Goal: Task Accomplishment & Management: Complete application form

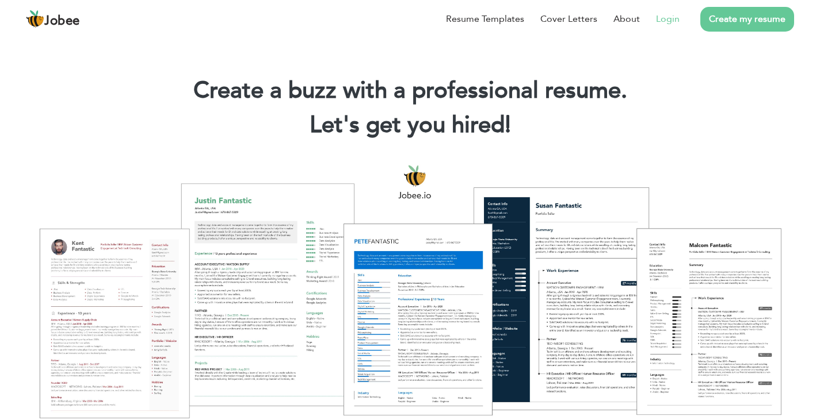
click at [664, 17] on link "Login" at bounding box center [668, 19] width 24 height 14
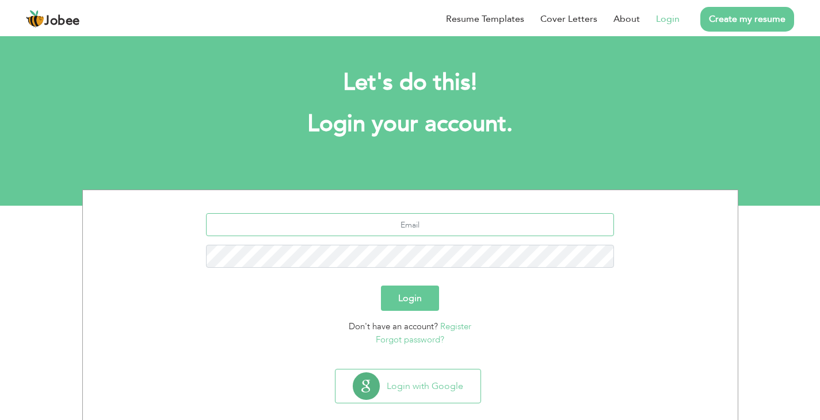
click at [454, 222] on input "text" at bounding box center [410, 224] width 408 height 23
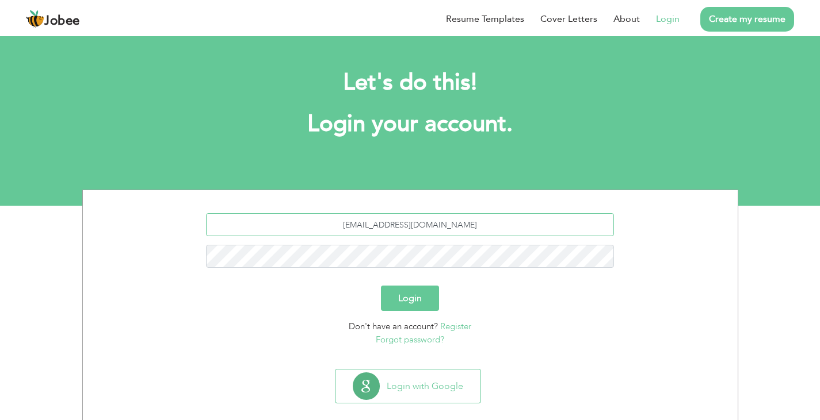
type input "faryal.tallat27@gmail.com"
click at [381, 286] on button "Login" at bounding box center [410, 298] width 58 height 25
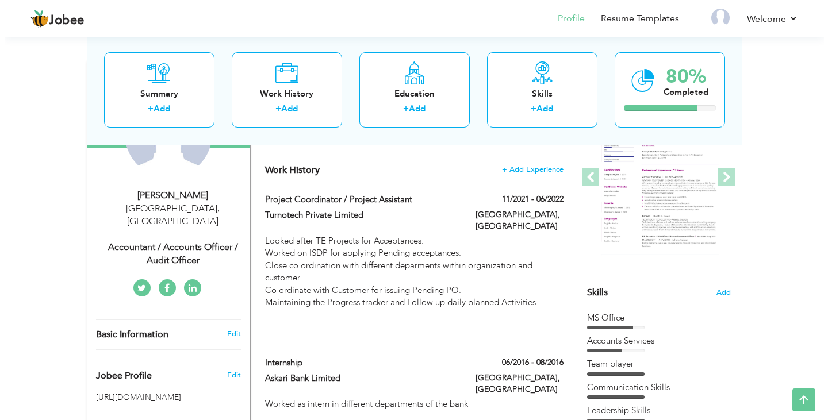
scroll to position [61, 0]
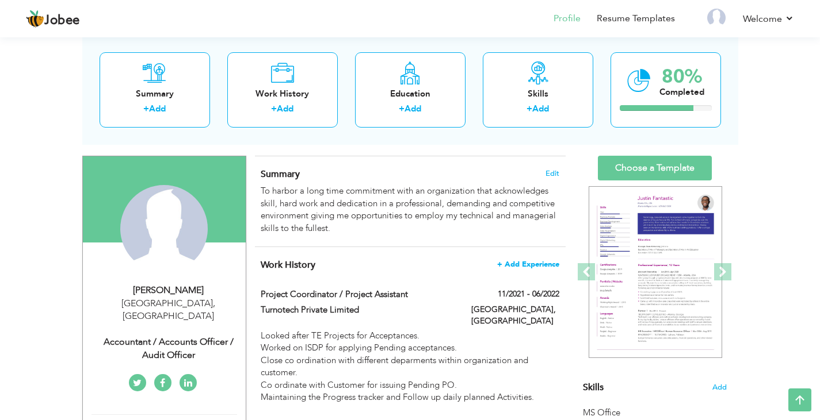
click at [530, 266] on span "+ Add Experience" at bounding box center [528, 265] width 62 height 8
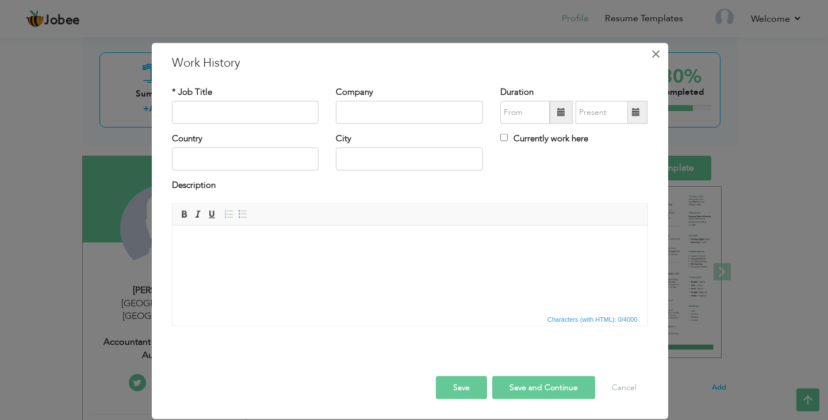
click at [656, 55] on span "×" at bounding box center [656, 53] width 10 height 21
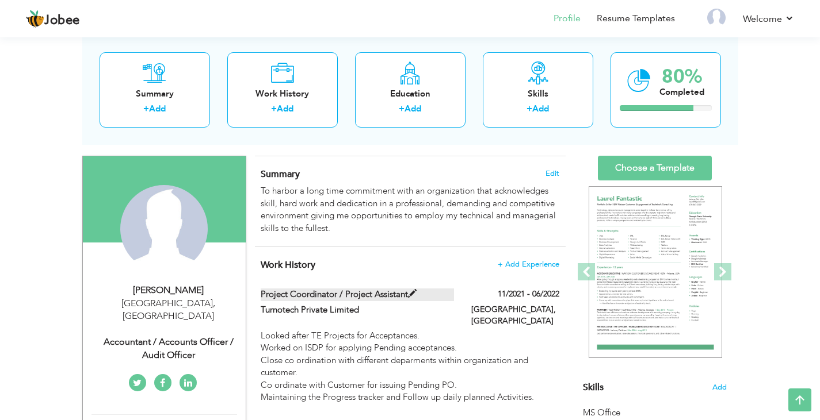
click at [414, 293] on span at bounding box center [412, 294] width 9 height 9
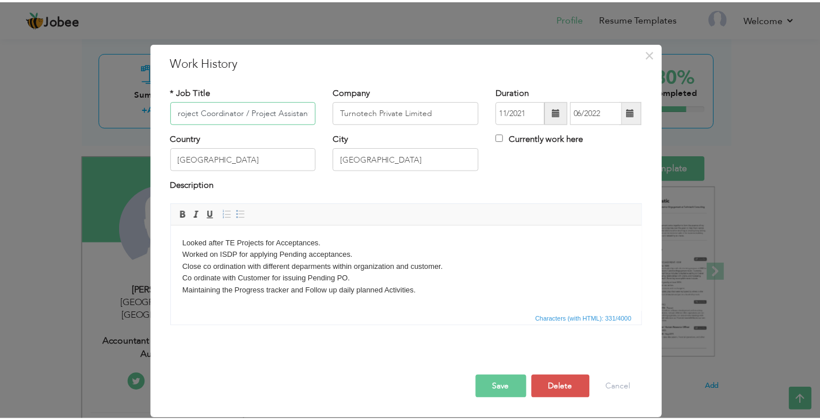
scroll to position [0, 0]
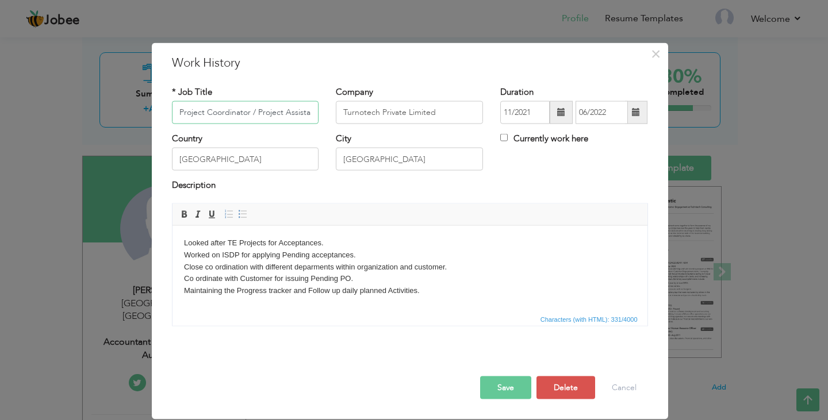
drag, startPoint x: 200, startPoint y: 111, endPoint x: 162, endPoint y: 113, distance: 38.6
click at [159, 113] on div "× Work History * Job Title Project Coordinator / Project Assistant Company Turn…" at bounding box center [410, 231] width 517 height 377
click at [199, 115] on input "Invoiceing Coordinator / Project Assistant" at bounding box center [245, 112] width 147 height 23
drag, startPoint x: 199, startPoint y: 115, endPoint x: 657, endPoint y: 50, distance: 462.4
click at [657, 50] on span "×" at bounding box center [656, 53] width 10 height 21
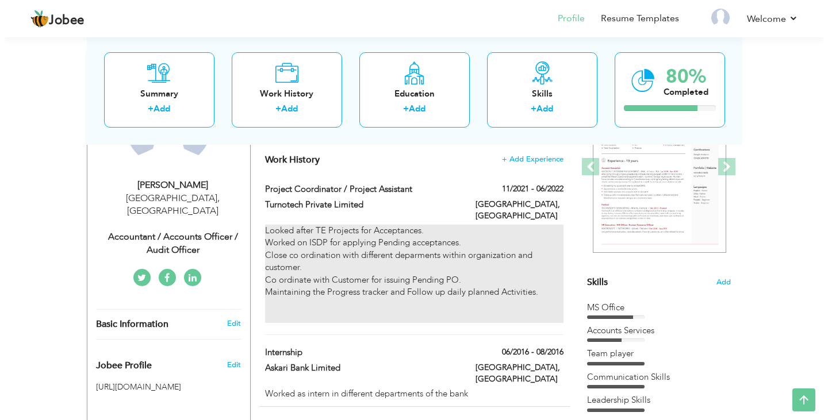
scroll to position [176, 0]
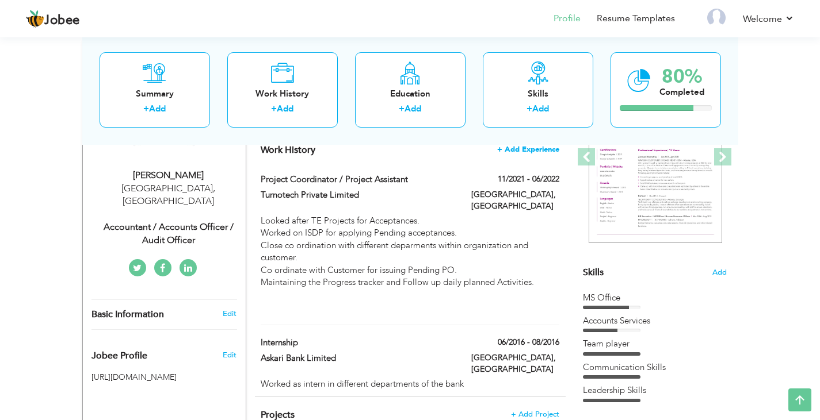
click at [544, 146] on span "+ Add Experience" at bounding box center [528, 150] width 62 height 8
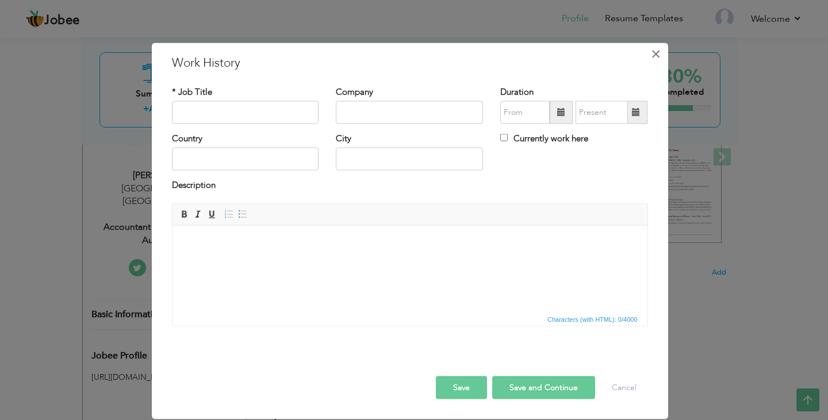
click at [660, 54] on span "×" at bounding box center [656, 53] width 10 height 21
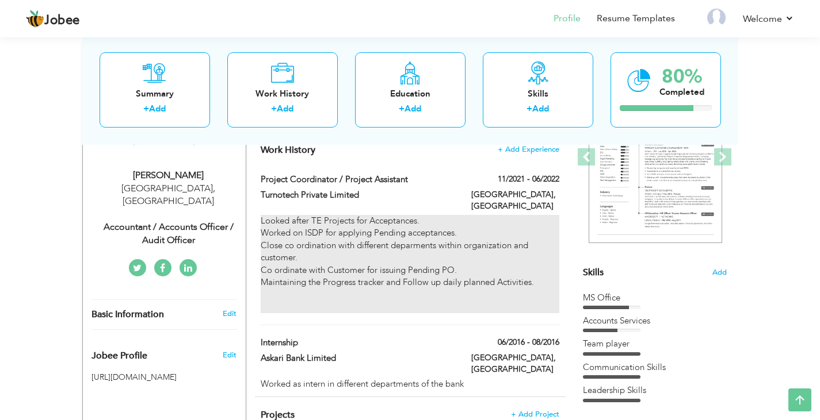
click at [495, 258] on div "Looked after TE Projects for Acceptances. Worked on ISDP for applying Pending a…" at bounding box center [410, 264] width 298 height 98
type input "Project Coordinator / Project Assistant"
type input "Turnotech Private Limited"
type input "11/2021"
type input "06/2022"
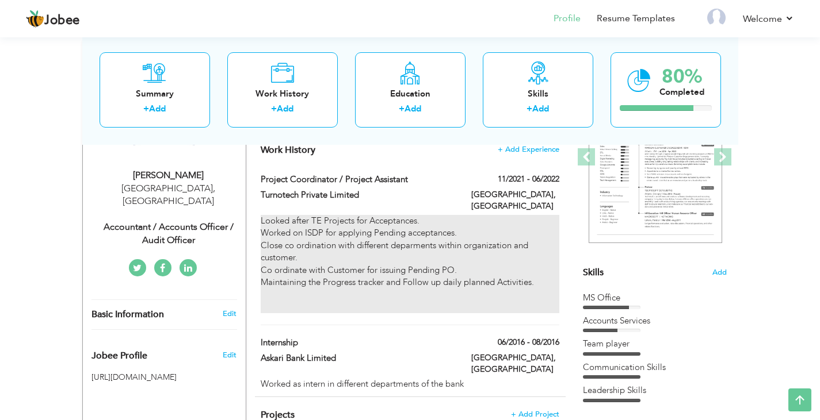
type input "[GEOGRAPHIC_DATA]"
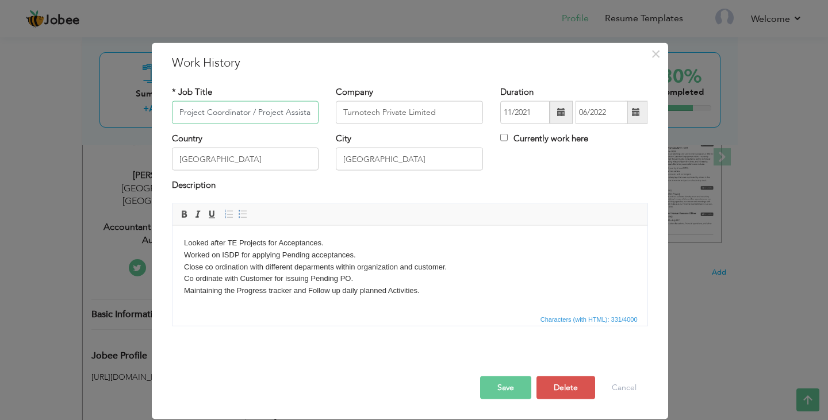
scroll to position [0, 4]
click at [277, 113] on input "Project Coordinator / Project Assistant" at bounding box center [245, 112] width 147 height 23
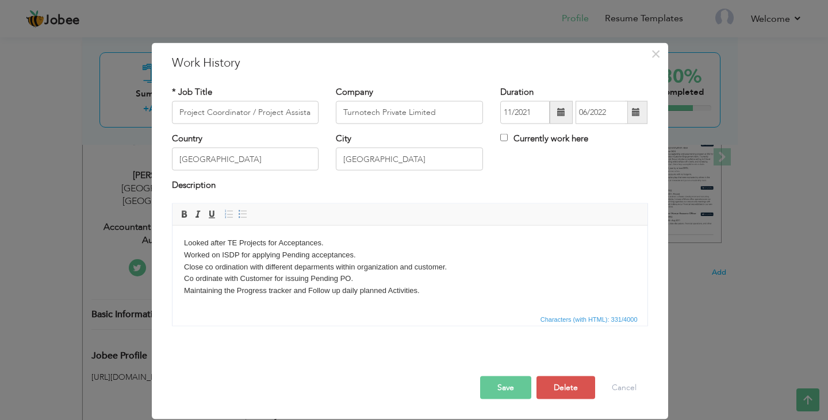
click at [183, 244] on body "Looked after TE Projects for Acceptances. Worked on ISDP for applying Pending a…" at bounding box center [409, 279] width 452 height 84
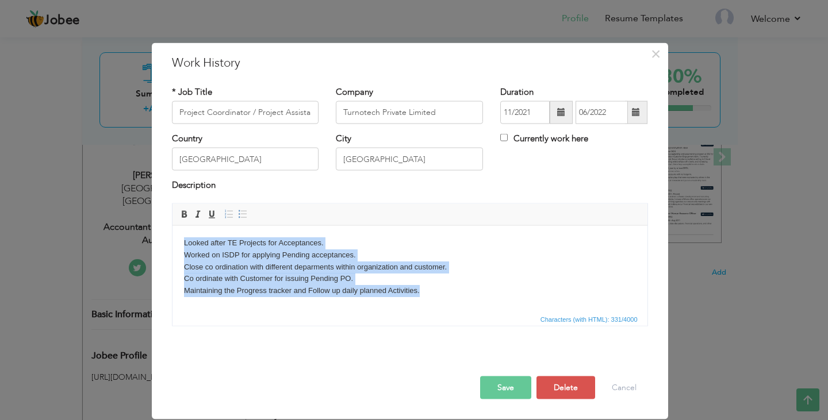
drag, startPoint x: 183, startPoint y: 243, endPoint x: 429, endPoint y: 293, distance: 250.6
click at [429, 293] on body "Looked after TE Projects for Acceptances. Worked on ISDP for applying Pending a…" at bounding box center [409, 279] width 452 height 84
copy body "Looked after TE Projects for Acceptances. Worked on ISDP for applying Pending a…"
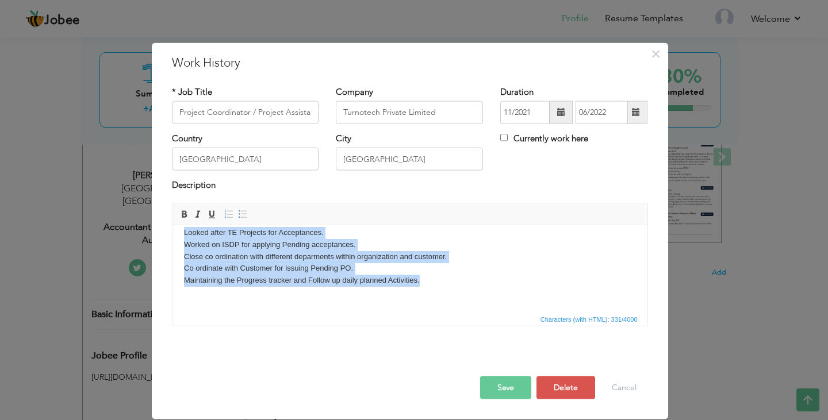
scroll to position [20, 0]
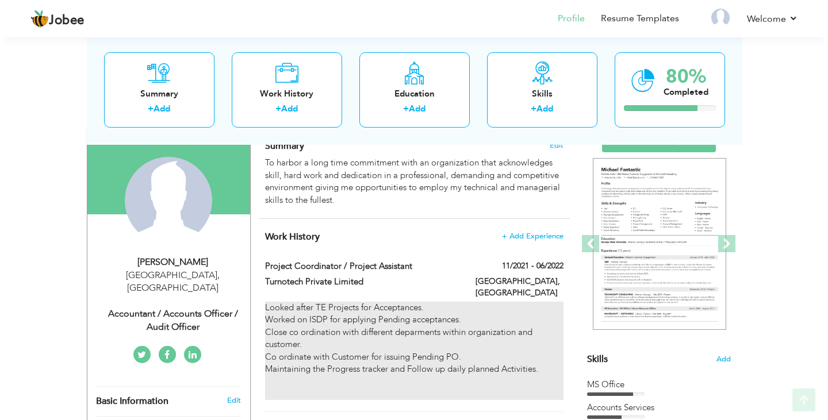
scroll to position [115, 0]
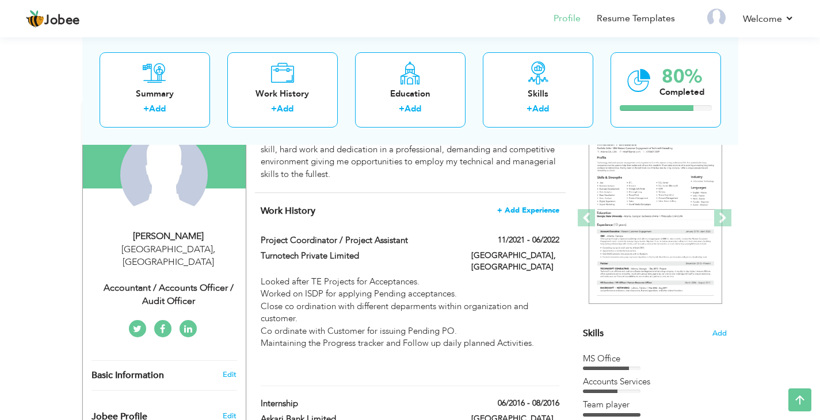
click at [537, 213] on span "+ Add Experience" at bounding box center [528, 210] width 62 height 8
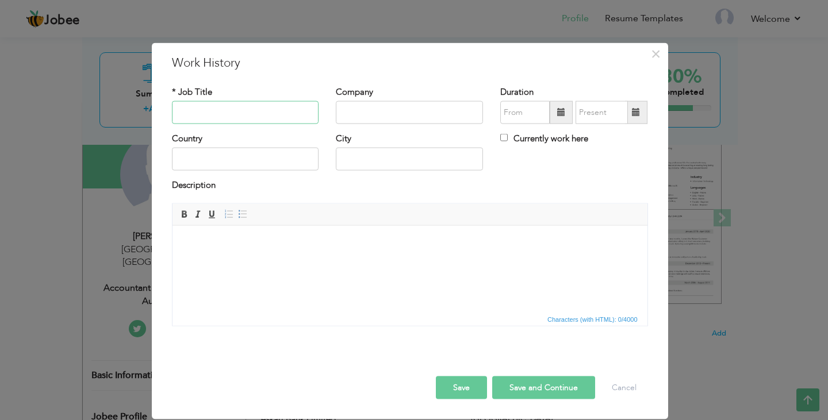
click at [232, 114] on input "text" at bounding box center [245, 112] width 147 height 23
paste input "Project Coordinator / Project Assistant"
drag, startPoint x: 199, startPoint y: 113, endPoint x: 207, endPoint y: 137, distance: 25.5
click at [143, 112] on div "× Work History * Job Title Project Coordinator / Project Assistant Company Dura…" at bounding box center [414, 210] width 828 height 420
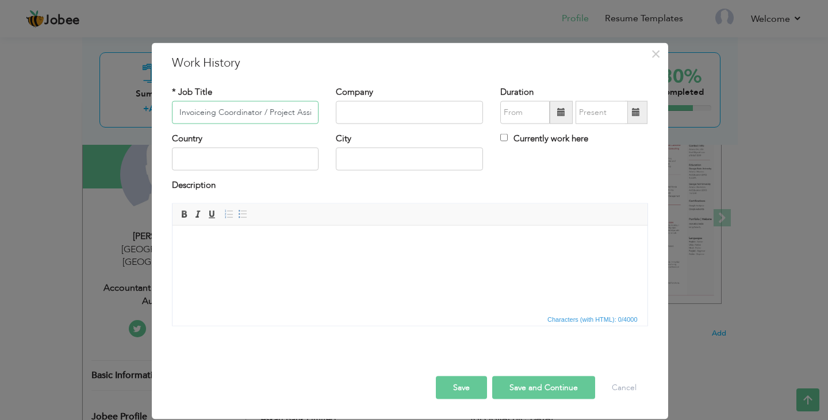
click at [231, 108] on input "Invoiceing Coordinator / Project Assistant" at bounding box center [245, 112] width 147 height 23
click at [210, 114] on input "Invoiceing Coordinator / Project Assistant" at bounding box center [245, 112] width 147 height 23
click at [245, 112] on input "Invoicing Coordinator / Project Assistant" at bounding box center [245, 112] width 147 height 23
drag, startPoint x: 292, startPoint y: 112, endPoint x: 321, endPoint y: 112, distance: 28.8
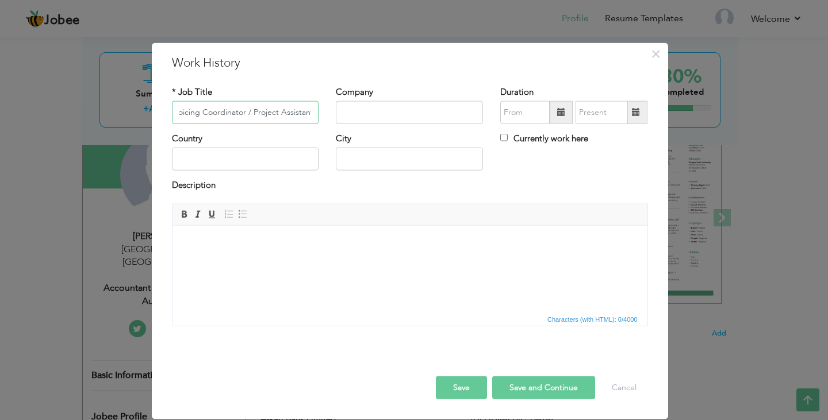
click at [321, 112] on div "* Job Title Invoicing Coordinator / Project Assistant" at bounding box center [245, 109] width 164 height 47
paste input "Coordinator"
type input "Invoicing Coordinator / Project Coordinator"
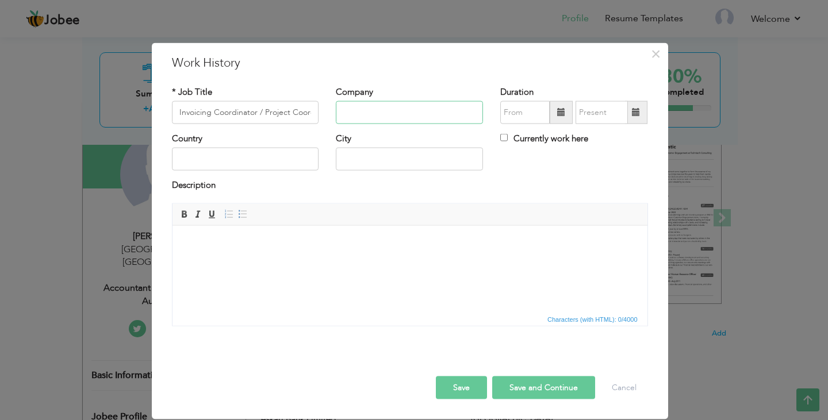
click at [372, 107] on input "text" at bounding box center [409, 112] width 147 height 23
paste input "Powertech Pakistan (Pvt) Limited"
type input "Powertech Pakistan (Pvt) Limited"
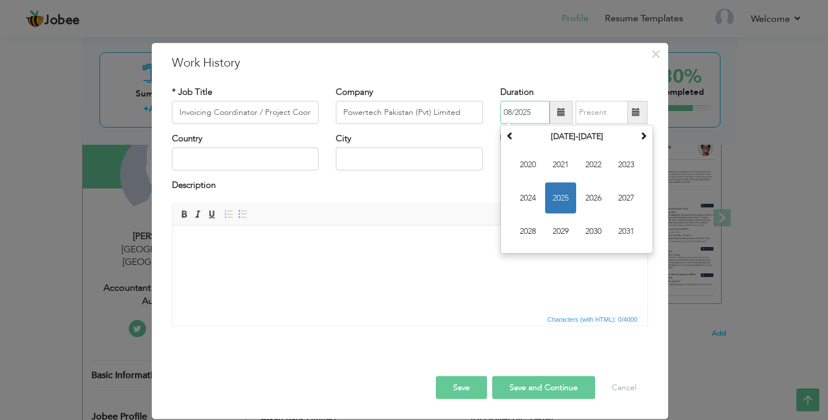
click at [538, 107] on input "08/2025" at bounding box center [524, 112] width 49 height 23
click at [594, 163] on span "2022" at bounding box center [593, 165] width 31 height 31
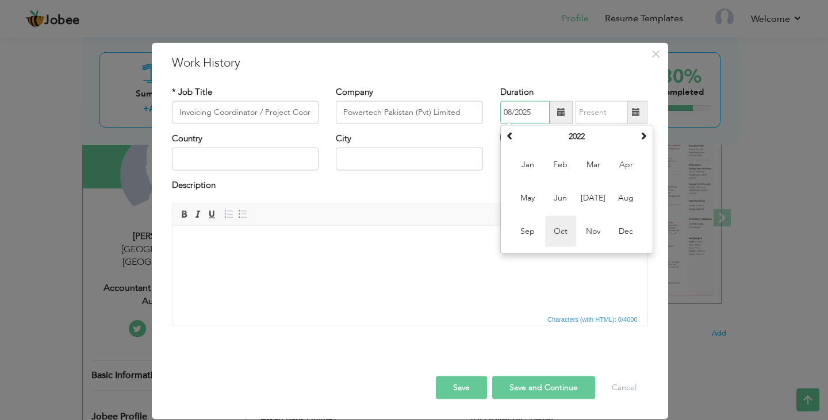
click at [563, 236] on span "Oct" at bounding box center [560, 231] width 31 height 31
type input "10/2022"
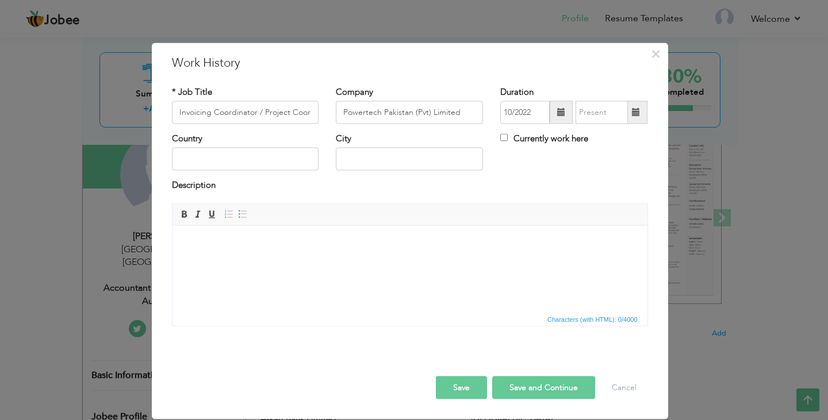
click at [642, 108] on span at bounding box center [636, 112] width 22 height 23
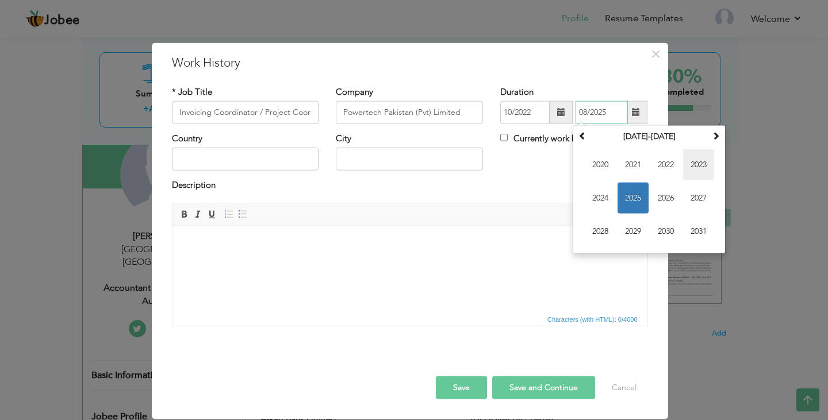
click at [692, 167] on span "2023" at bounding box center [698, 165] width 31 height 31
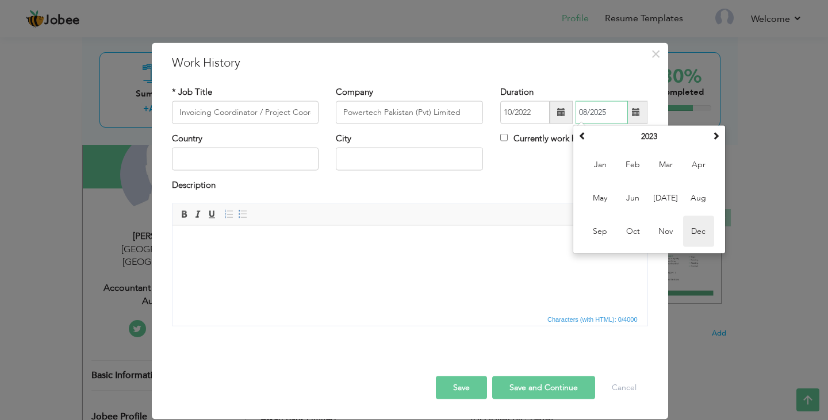
click at [706, 231] on span "Dec" at bounding box center [698, 231] width 31 height 31
type input "12/2023"
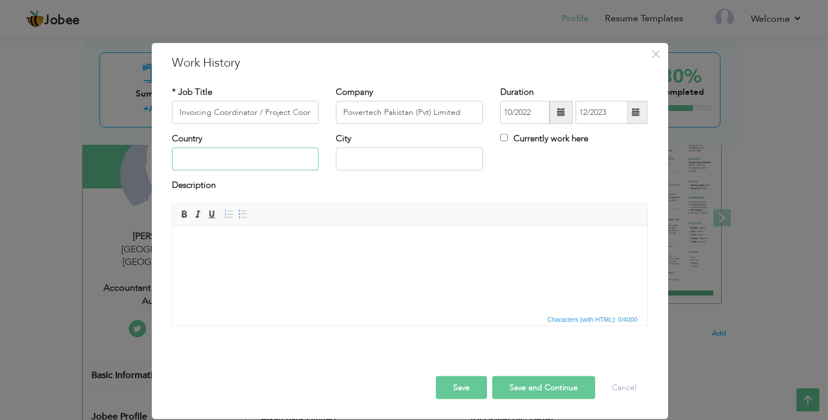
drag, startPoint x: 219, startPoint y: 167, endPoint x: 216, endPoint y: 147, distance: 20.9
click at [219, 166] on input "text" at bounding box center [245, 159] width 147 height 23
type input "[GEOGRAPHIC_DATA]"
click at [349, 162] on input "[GEOGRAPHIC_DATA]" at bounding box center [409, 159] width 147 height 23
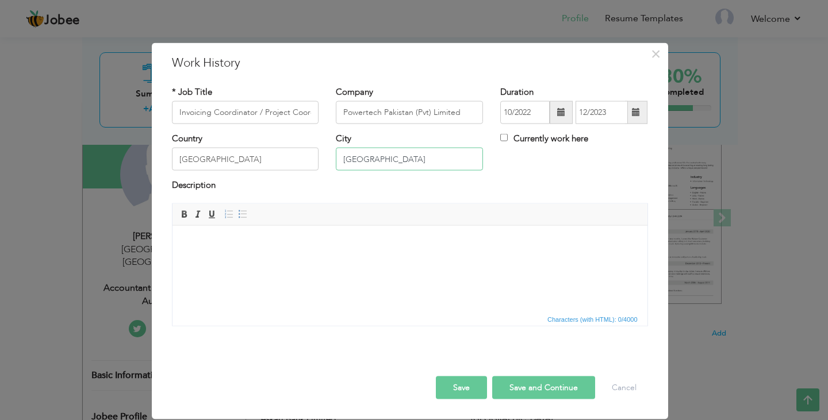
type input "[GEOGRAPHIC_DATA]"
click at [248, 261] on html at bounding box center [409, 242] width 475 height 35
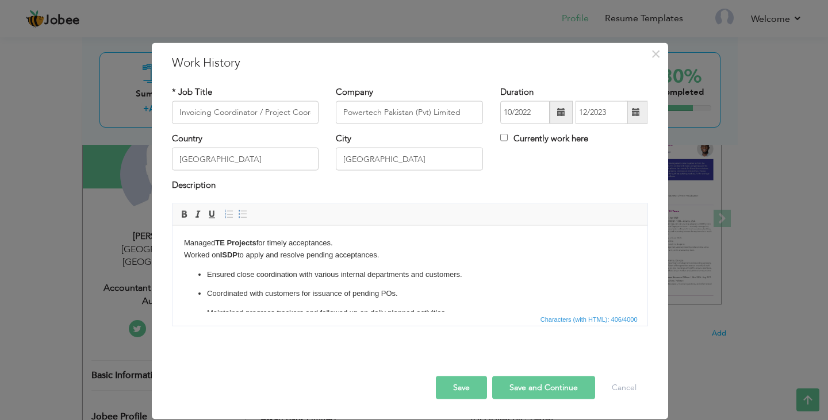
click at [205, 274] on ul "Ensured close coordination with various internal departments and customers. Coo…" at bounding box center [409, 294] width 452 height 51
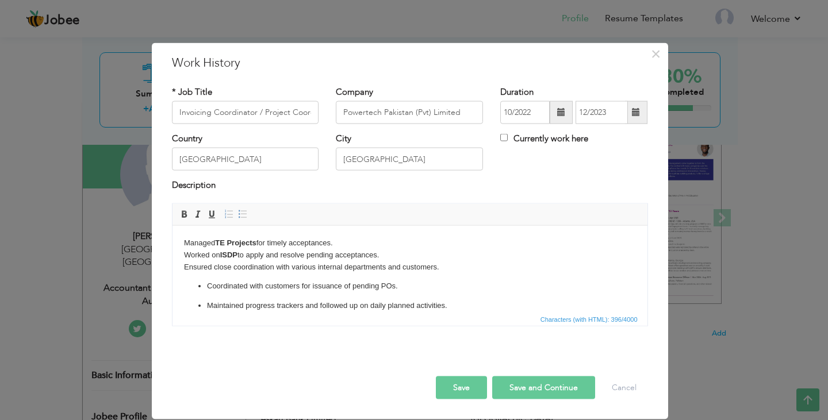
click at [207, 282] on p "Coordinated with customers for issuance of pending POs." at bounding box center [409, 286] width 406 height 12
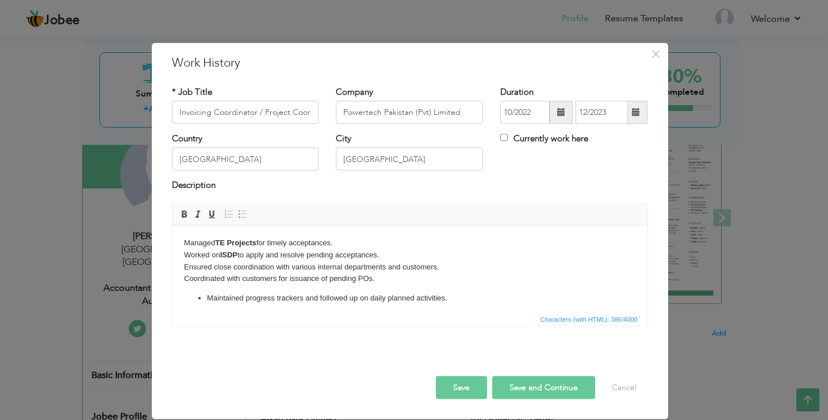
click at [206, 296] on ul "Maintained progress trackers and followed up on daily planned activities." at bounding box center [409, 298] width 452 height 12
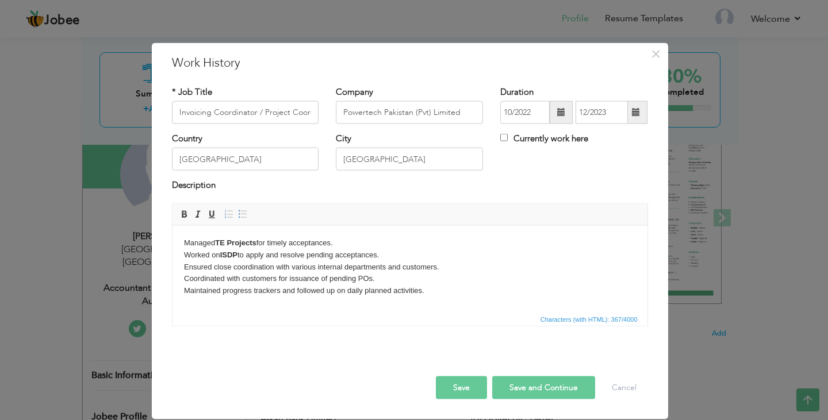
click at [185, 242] on p "Managed TE Projects for timely acceptances. Worked on ISDP to apply and resolve…" at bounding box center [409, 267] width 452 height 60
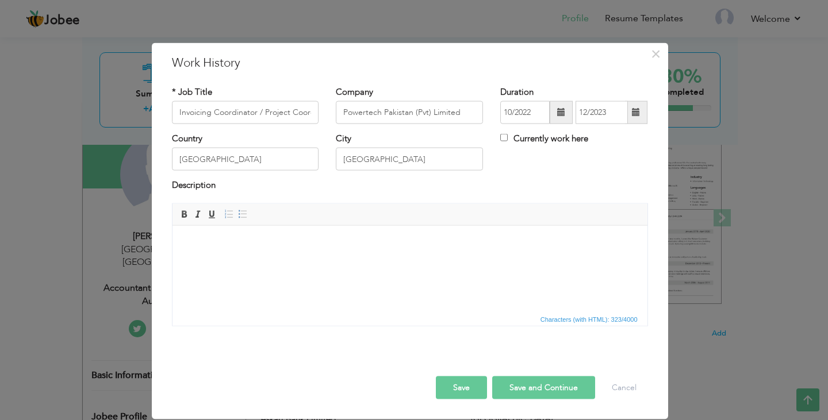
click at [466, 389] on button "Save" at bounding box center [461, 387] width 51 height 23
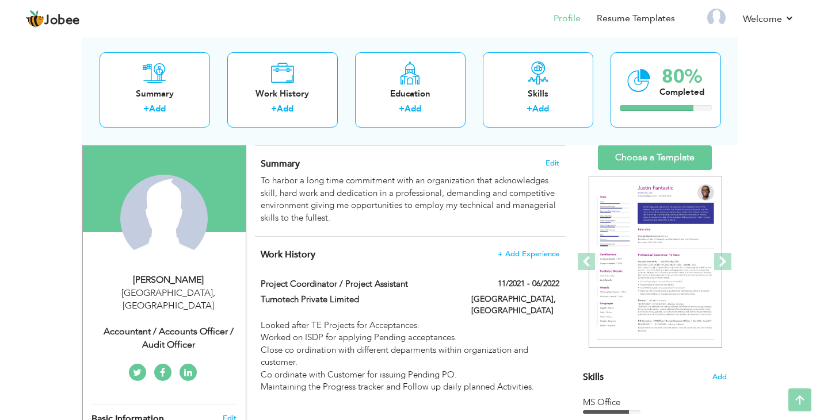
scroll to position [58, 0]
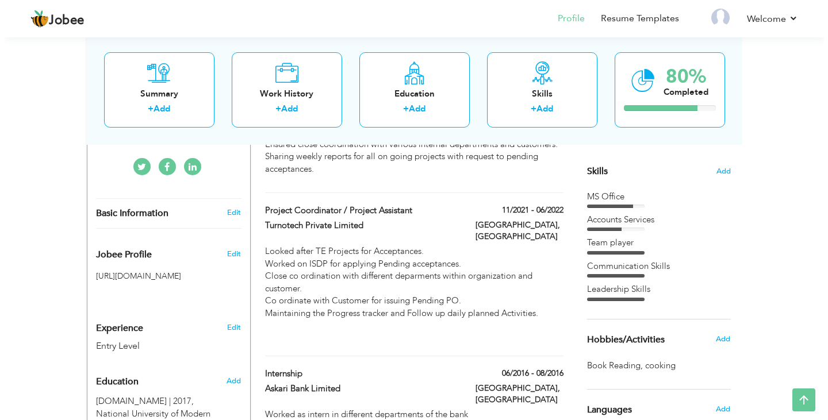
scroll to position [291, 0]
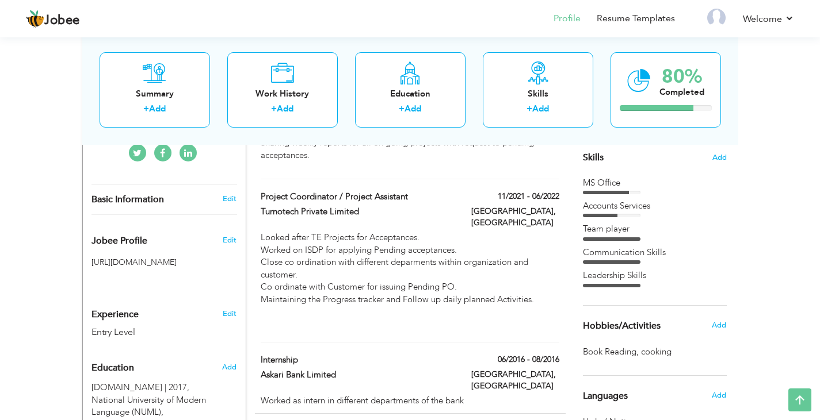
click at [129, 326] on div "Entry Level" at bounding box center [150, 332] width 118 height 13
type input "Faryal"
type input "Tallat"
type input "03185971199"
select select "number:166"
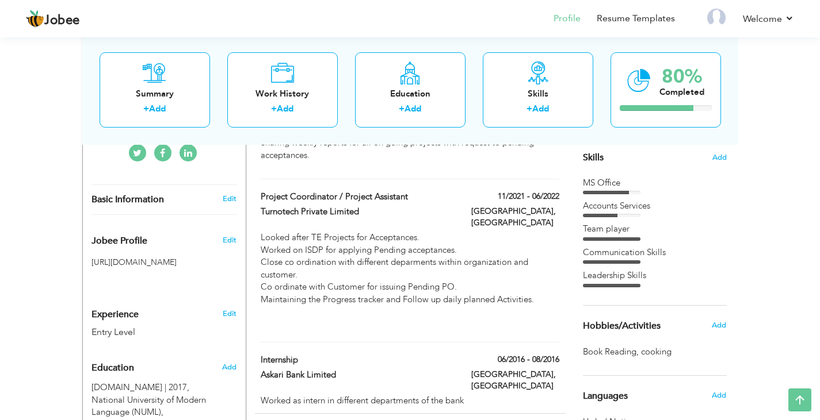
type input "[GEOGRAPHIC_DATA]"
select select "number:1"
type input "Accountant / Accounts Officer / Audit Officer"
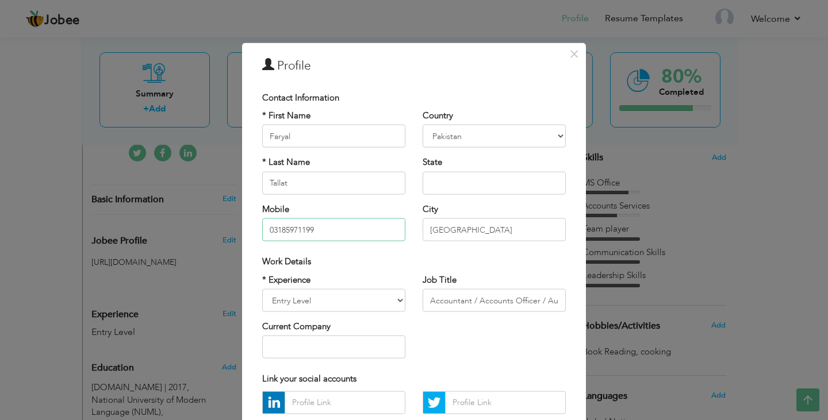
click at [353, 235] on input "03185971199" at bounding box center [333, 230] width 143 height 23
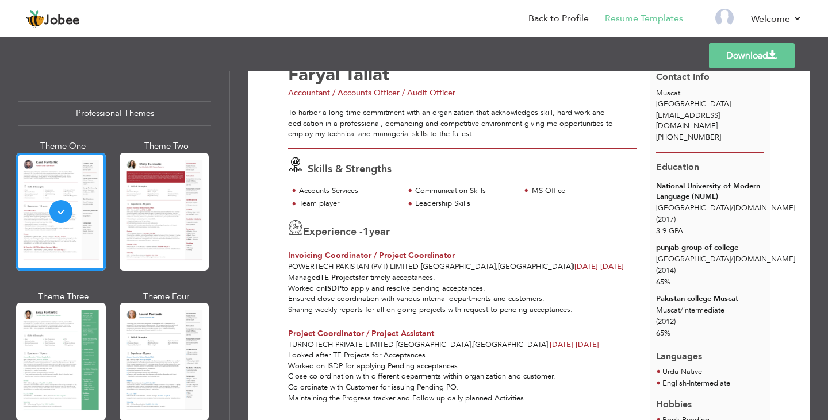
scroll to position [32, 0]
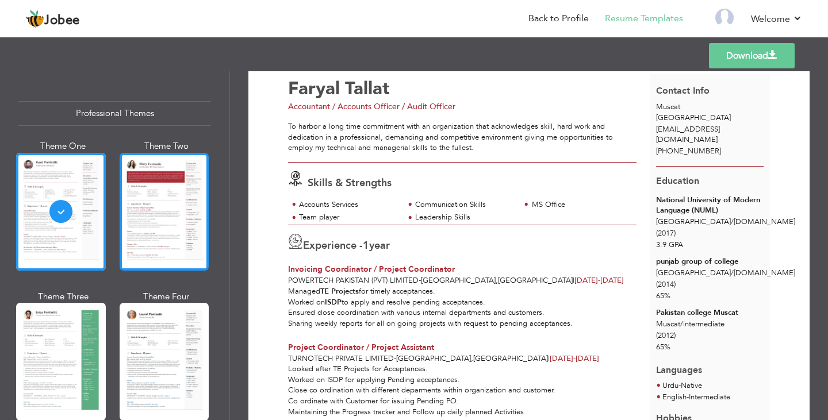
click at [166, 235] on div at bounding box center [165, 212] width 90 height 118
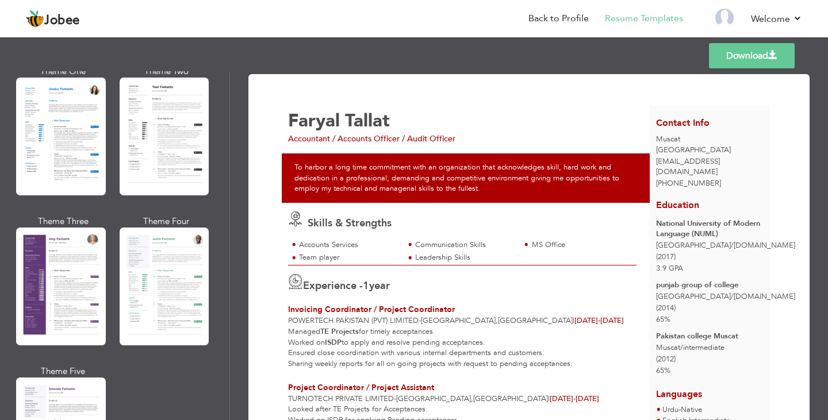
scroll to position [920, 0]
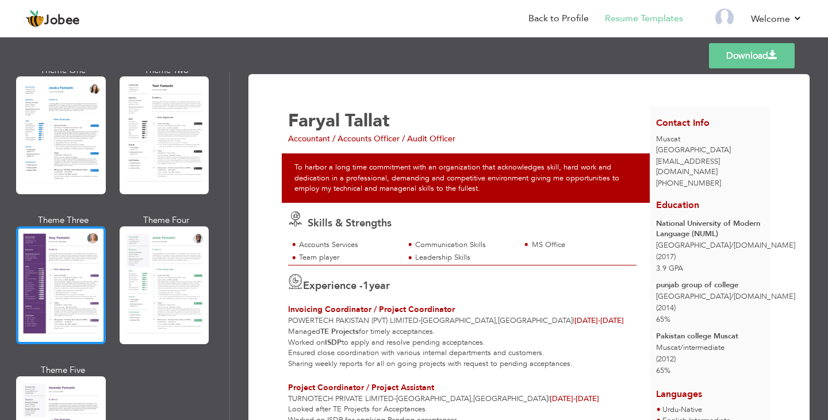
click at [86, 297] on div at bounding box center [61, 286] width 90 height 118
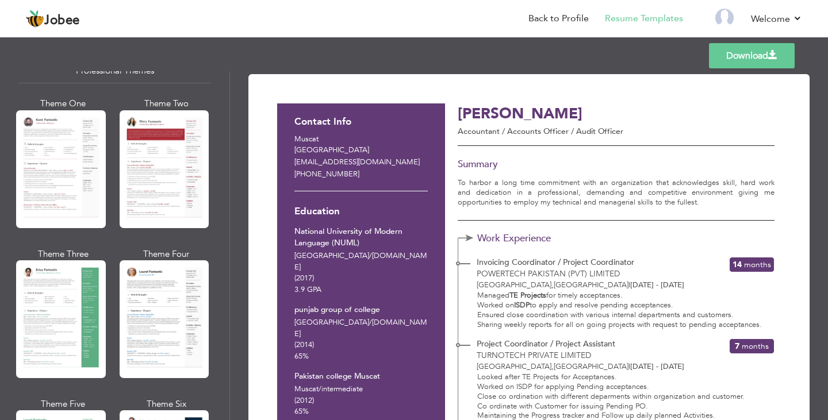
scroll to position [0, 0]
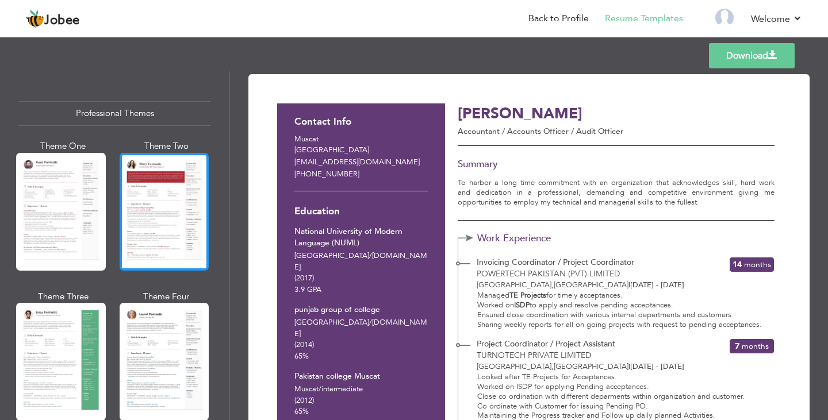
click at [169, 239] on div at bounding box center [165, 212] width 90 height 118
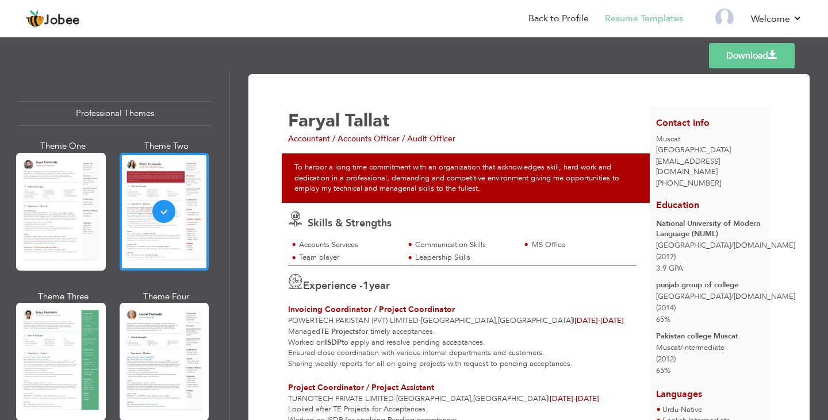
click at [743, 62] on link "Download" at bounding box center [752, 55] width 86 height 25
